Goal: Communication & Community: Answer question/provide support

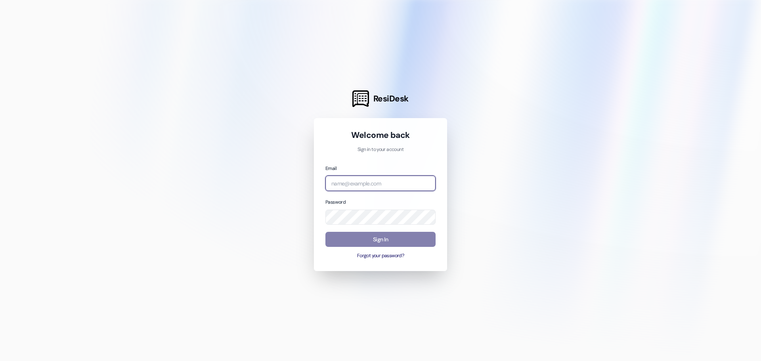
type input "[EMAIL_ADDRESS][DOMAIN_NAME]"
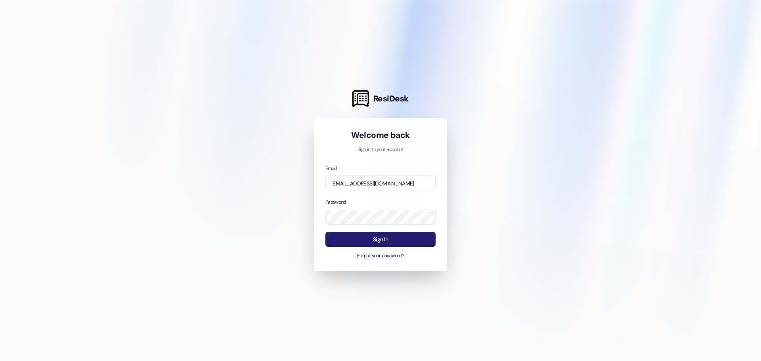
click at [412, 239] on button "Sign In" at bounding box center [380, 239] width 110 height 15
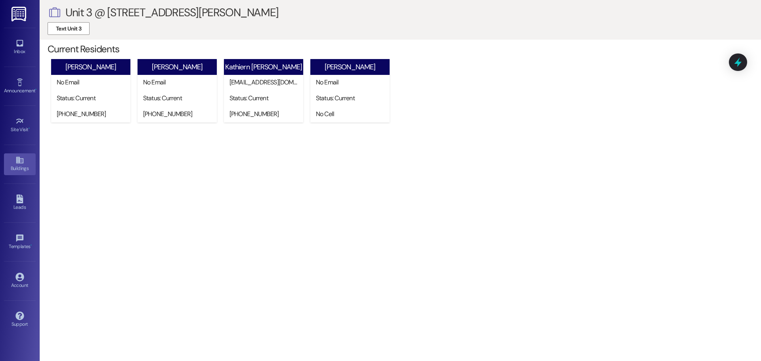
click at [10, 161] on link "Buildings" at bounding box center [20, 163] width 32 height 21
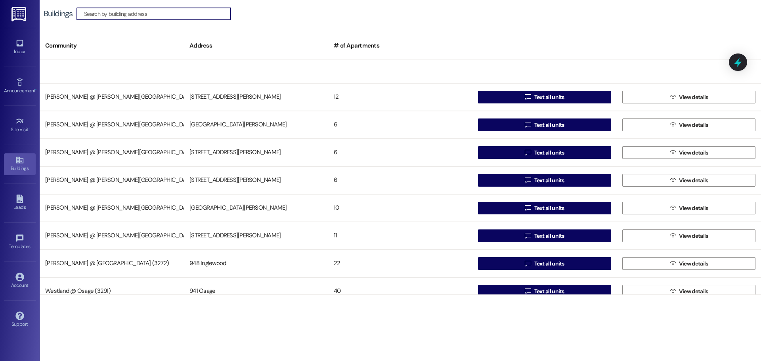
scroll to position [154, 0]
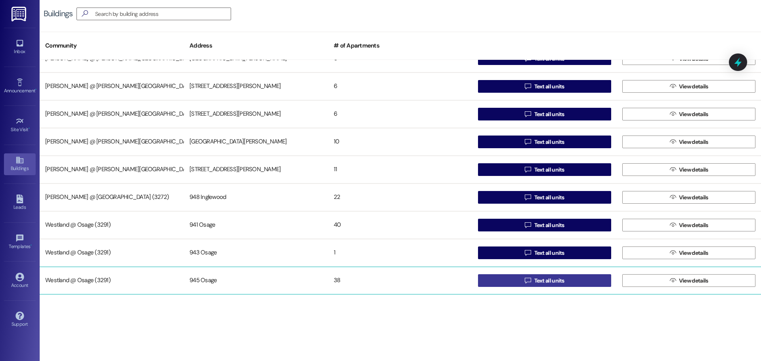
click at [543, 281] on span "Text all units" at bounding box center [549, 281] width 30 height 8
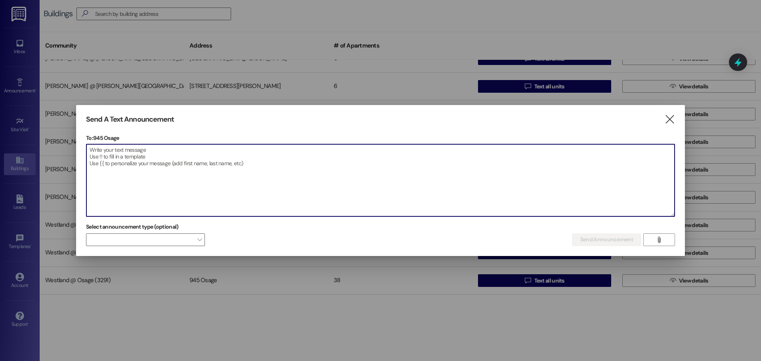
click at [140, 162] on textarea at bounding box center [380, 180] width 588 height 72
paste textarea "Dear Residents, This is a friendly reminder regarding the laundry room on the f…"
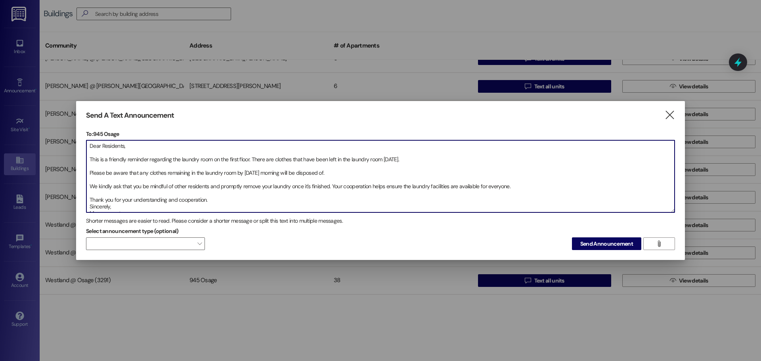
scroll to position [4, 0]
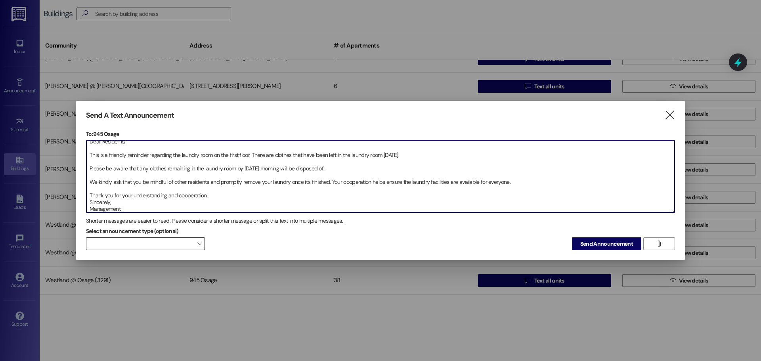
type textarea "Dear Residents, This is a friendly reminder regarding the laundry room on the f…"
click at [196, 245] on span at bounding box center [145, 243] width 119 height 13
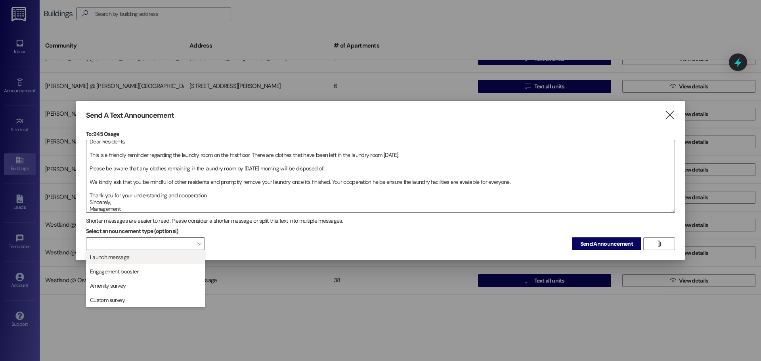
click at [181, 259] on span "Launch message" at bounding box center [146, 257] width 112 height 9
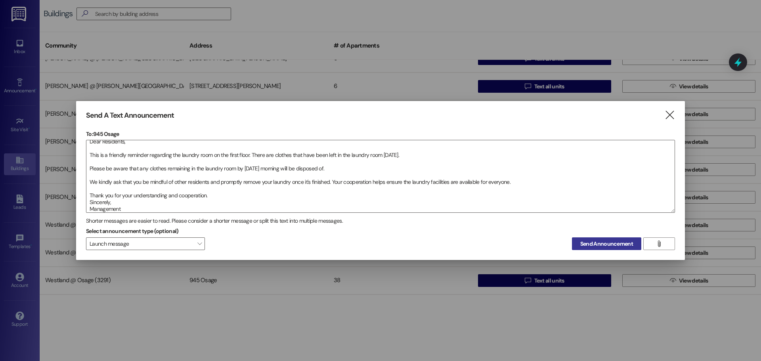
click at [611, 241] on span "Send Announcement" at bounding box center [606, 244] width 53 height 8
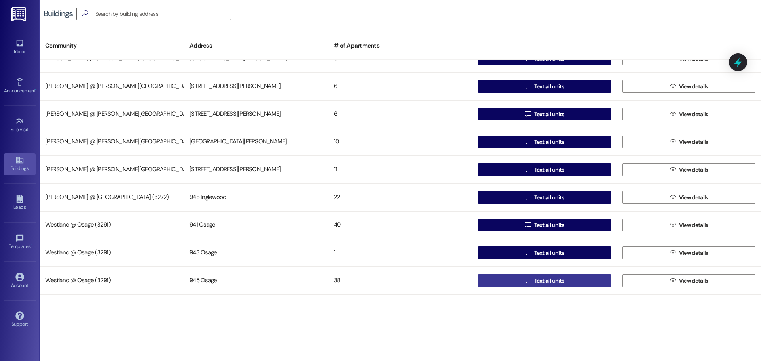
click at [543, 277] on span "Text all units" at bounding box center [549, 281] width 30 height 8
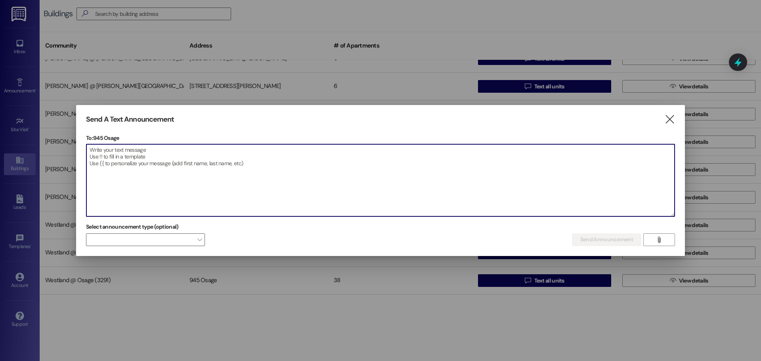
click at [130, 160] on textarea at bounding box center [380, 180] width 588 height 72
paste textarea "Estimados residentes: Les enviamos este cordial recordatorio sobre la lavanderí…"
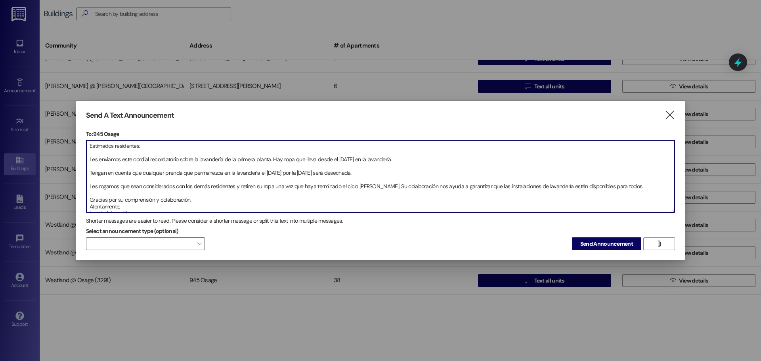
scroll to position [18, 0]
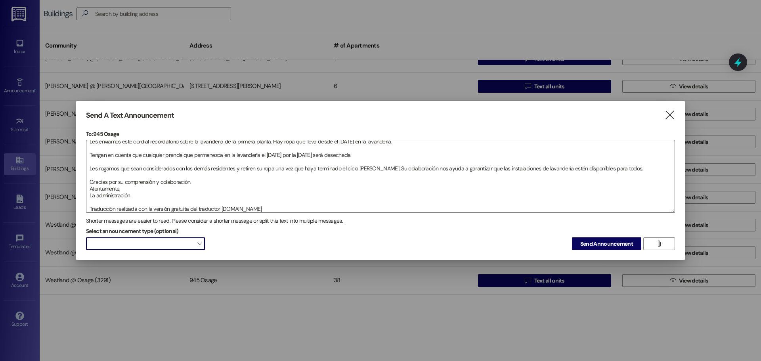
click at [202, 241] on span at bounding box center [145, 243] width 119 height 13
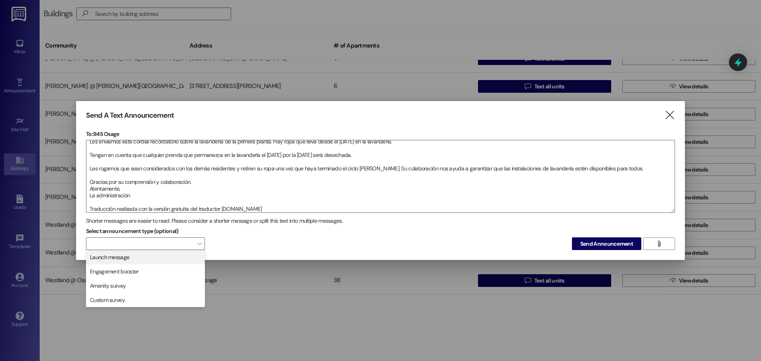
click at [184, 258] on span "Launch message" at bounding box center [146, 257] width 112 height 9
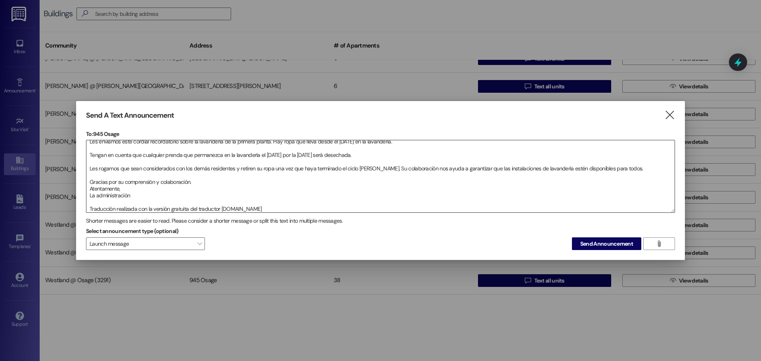
click at [268, 206] on textarea "Estimados residentes: Les enviamos este cordial recordatorio sobre la lavanderí…" at bounding box center [380, 176] width 588 height 72
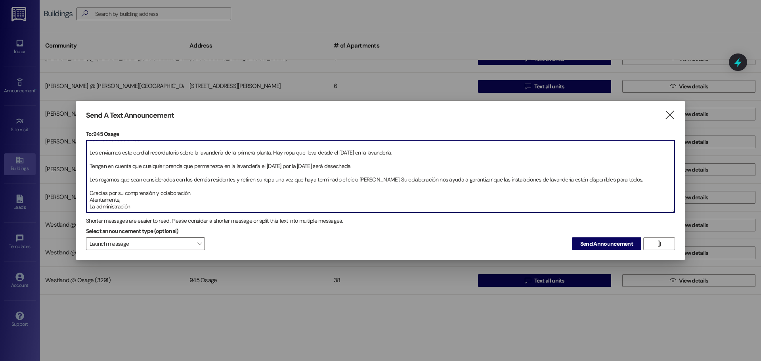
scroll to position [13, 0]
type textarea "Estimados residentes: Les enviamos este cordial recordatorio sobre la lavanderí…"
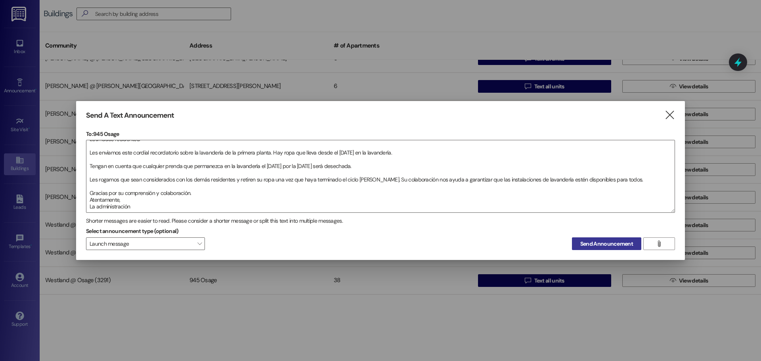
click at [616, 245] on span "Send Announcement" at bounding box center [606, 244] width 53 height 8
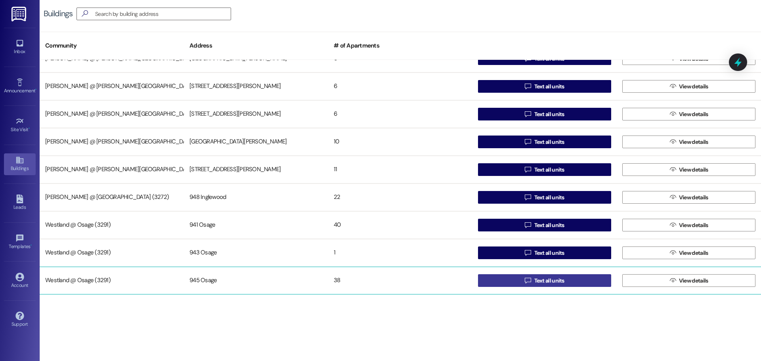
click at [583, 283] on button " Text all units" at bounding box center [544, 280] width 133 height 13
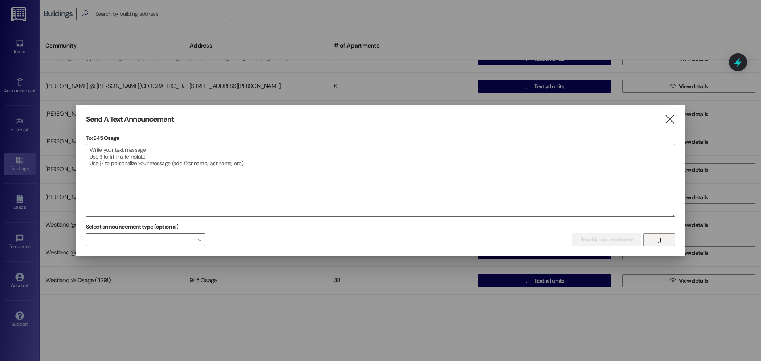
click at [661, 237] on icon "" at bounding box center [659, 240] width 6 height 6
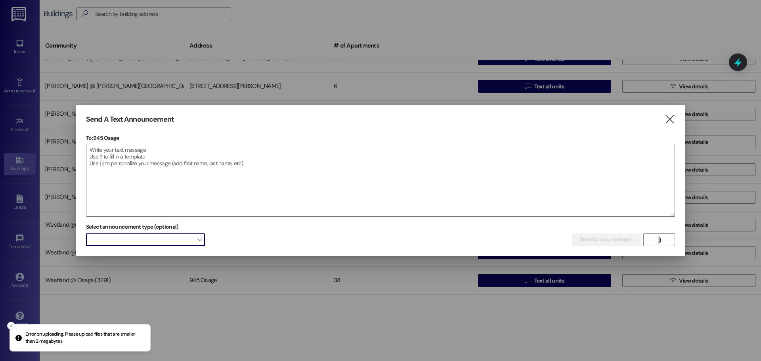
click at [202, 238] on span at bounding box center [145, 239] width 119 height 13
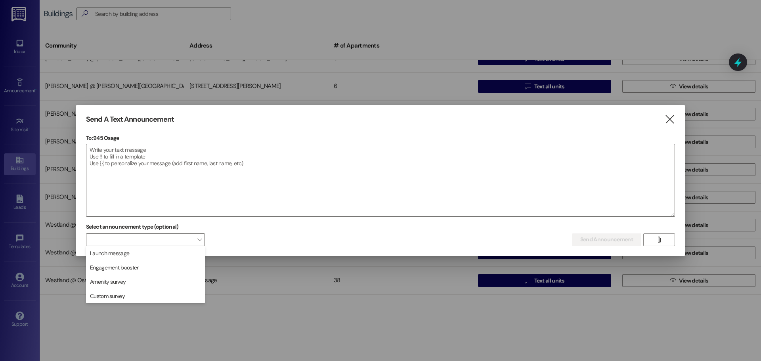
drag, startPoint x: 152, startPoint y: 253, endPoint x: 254, endPoint y: 257, distance: 101.5
click at [152, 254] on span "Launch message" at bounding box center [146, 253] width 112 height 9
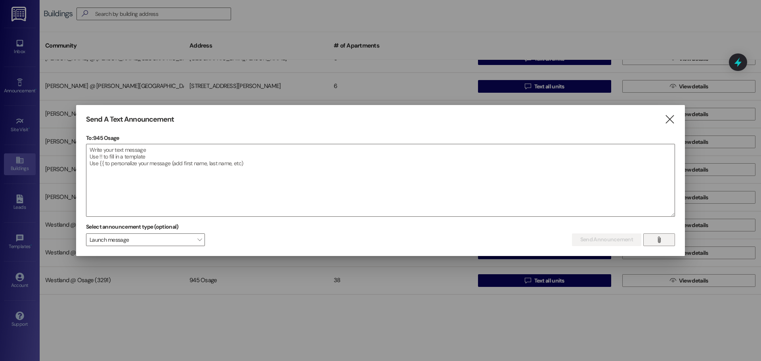
click at [664, 238] on button "" at bounding box center [659, 239] width 32 height 13
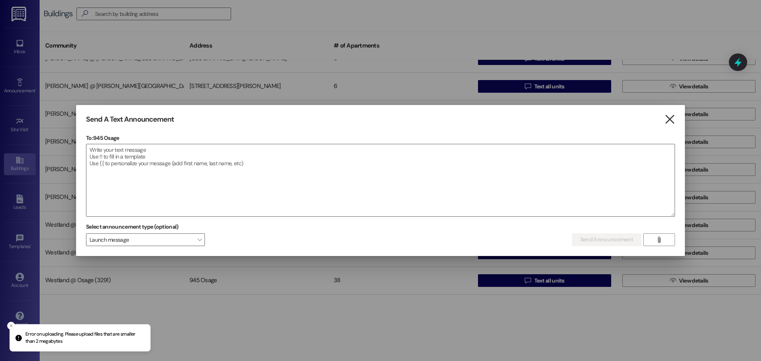
click at [670, 117] on icon "" at bounding box center [669, 119] width 11 height 8
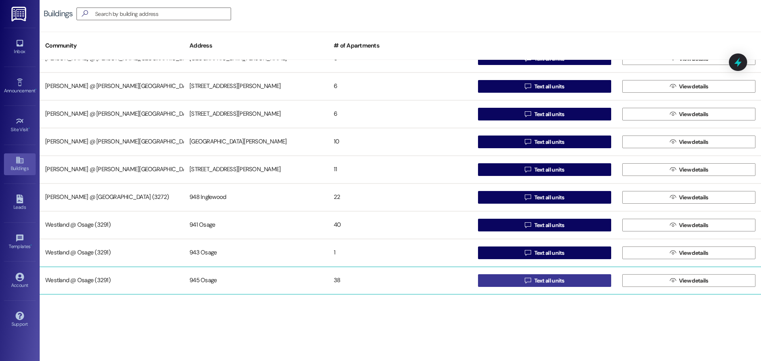
click at [568, 284] on button " Text all units" at bounding box center [544, 280] width 133 height 13
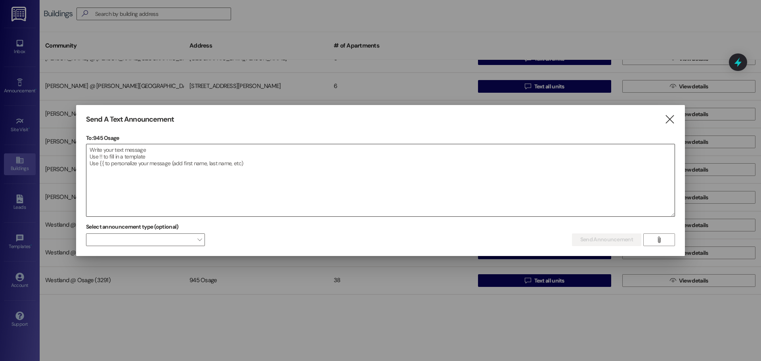
click at [158, 156] on textarea at bounding box center [380, 180] width 588 height 72
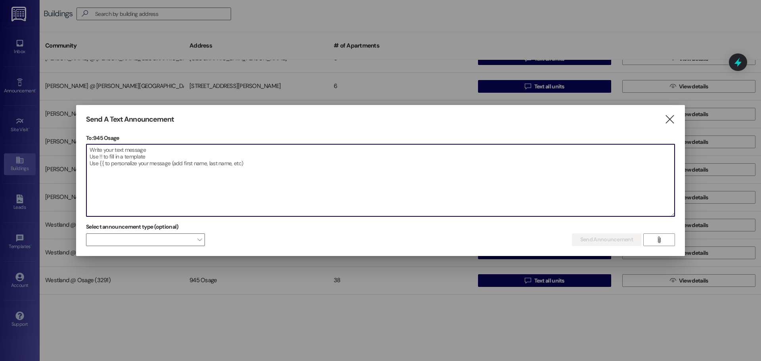
click at [199, 171] on textarea at bounding box center [380, 180] width 588 height 72
click at [659, 235] on span "" at bounding box center [658, 240] width 9 height 12
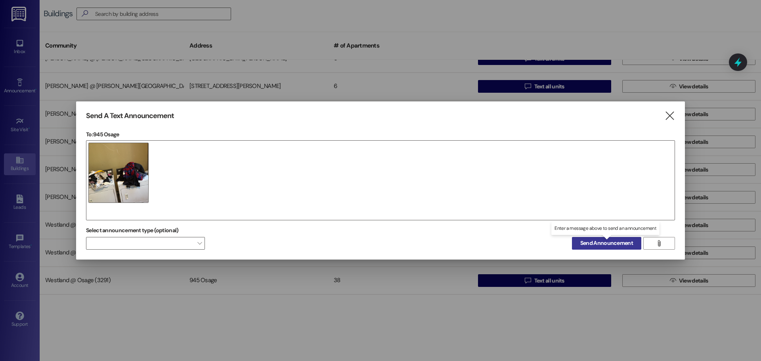
click at [618, 241] on span "Send Announcement" at bounding box center [606, 243] width 53 height 8
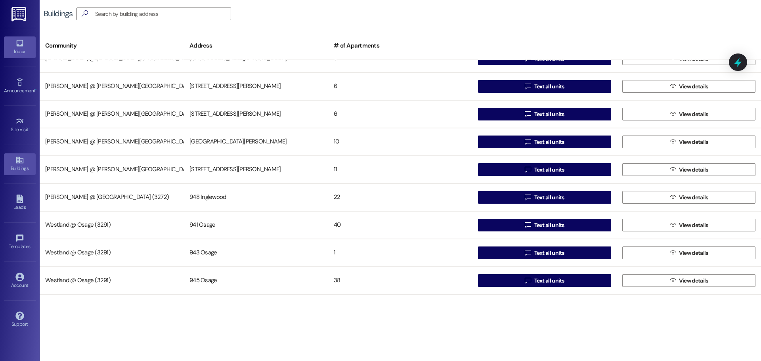
click at [20, 48] on div "Inbox" at bounding box center [20, 52] width 40 height 8
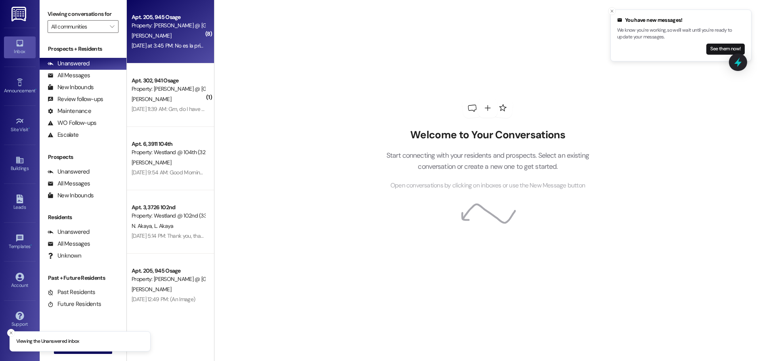
click at [182, 32] on div "[PERSON_NAME]" at bounding box center [168, 36] width 75 height 10
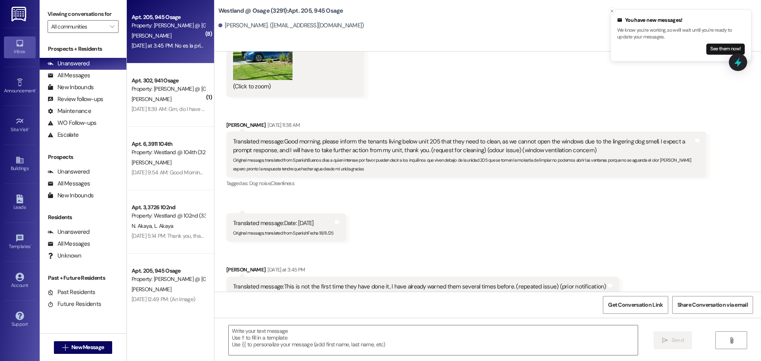
scroll to position [727, 0]
